Goal: Task Accomplishment & Management: Manage account settings

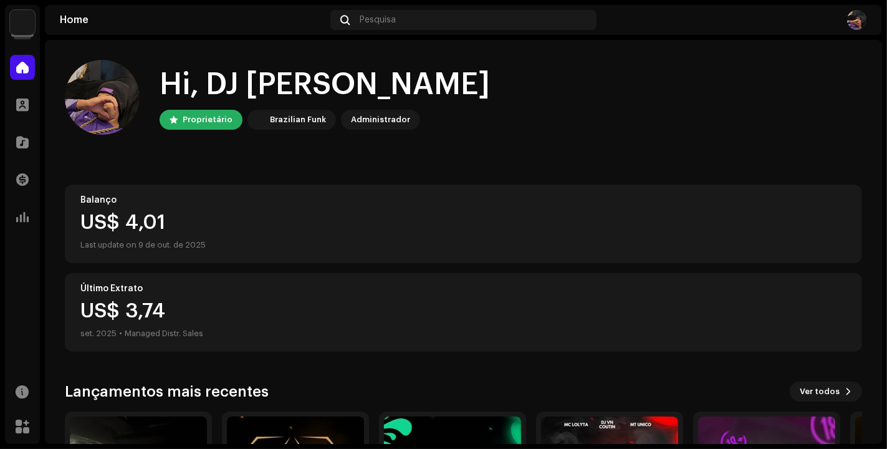
click at [22, 18] on img at bounding box center [22, 22] width 25 height 25
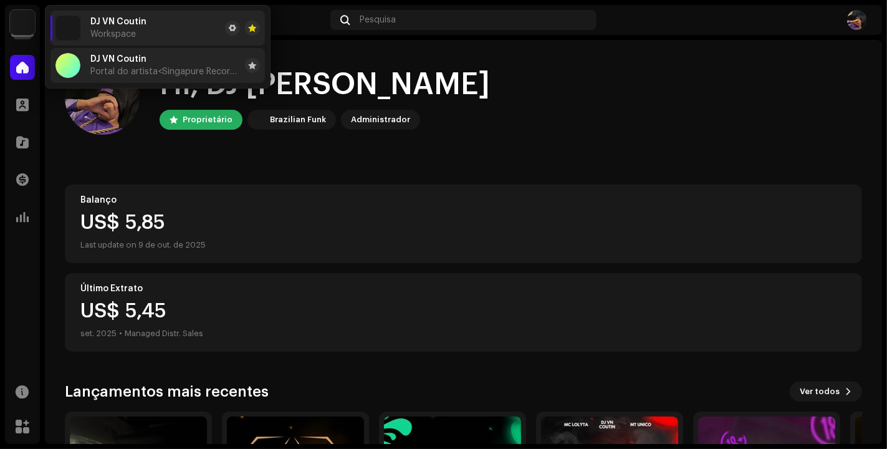
click at [147, 74] on span "Portal do artista <Singapure Records>" at bounding box center [165, 72] width 150 height 10
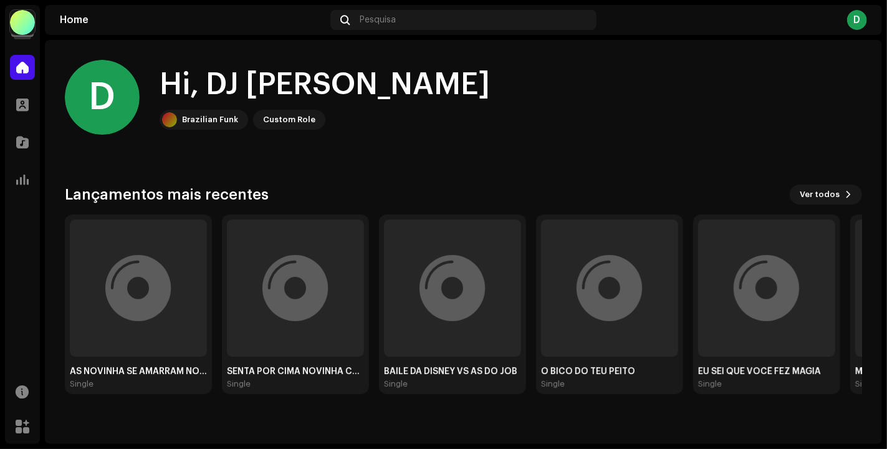
click at [26, 19] on div at bounding box center [22, 22] width 25 height 25
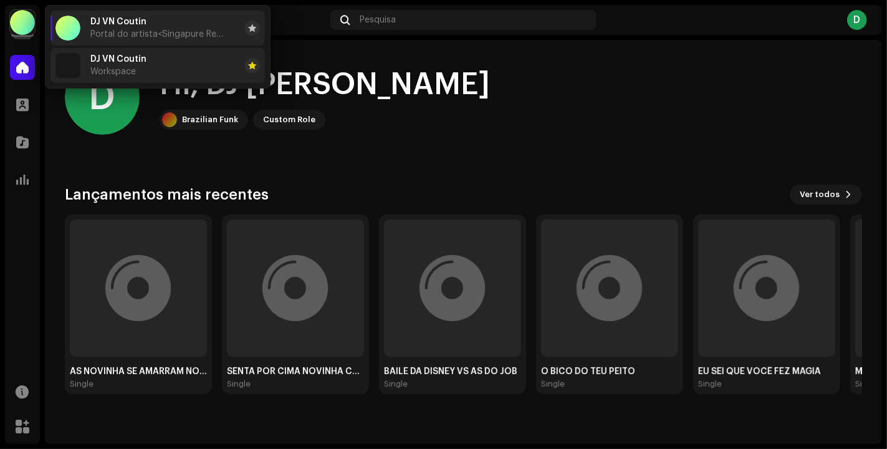
click at [113, 61] on span "DJ VN Coutin" at bounding box center [118, 59] width 56 height 10
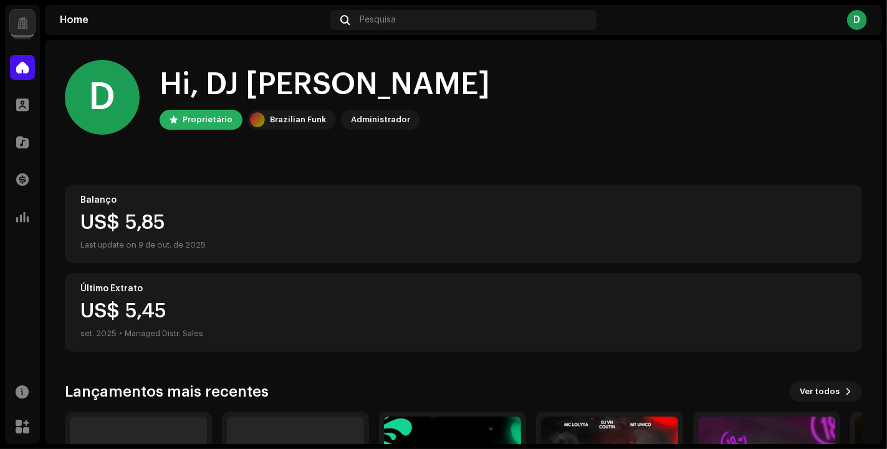
click at [31, 14] on div at bounding box center [22, 22] width 25 height 25
